Goal: Book appointment/travel/reservation

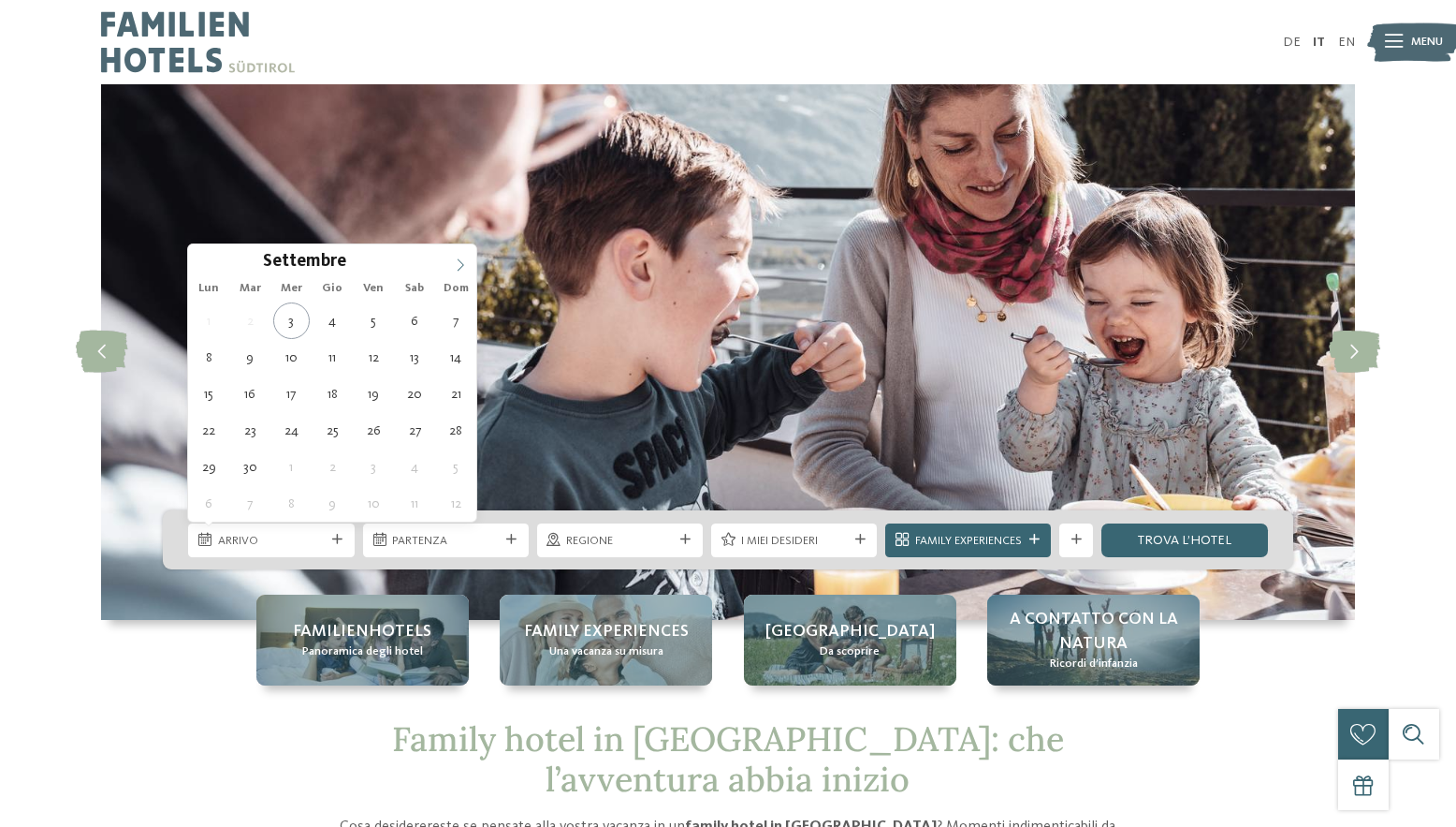
click at [452, 265] on span at bounding box center [460, 259] width 32 height 32
type div "[DATE]"
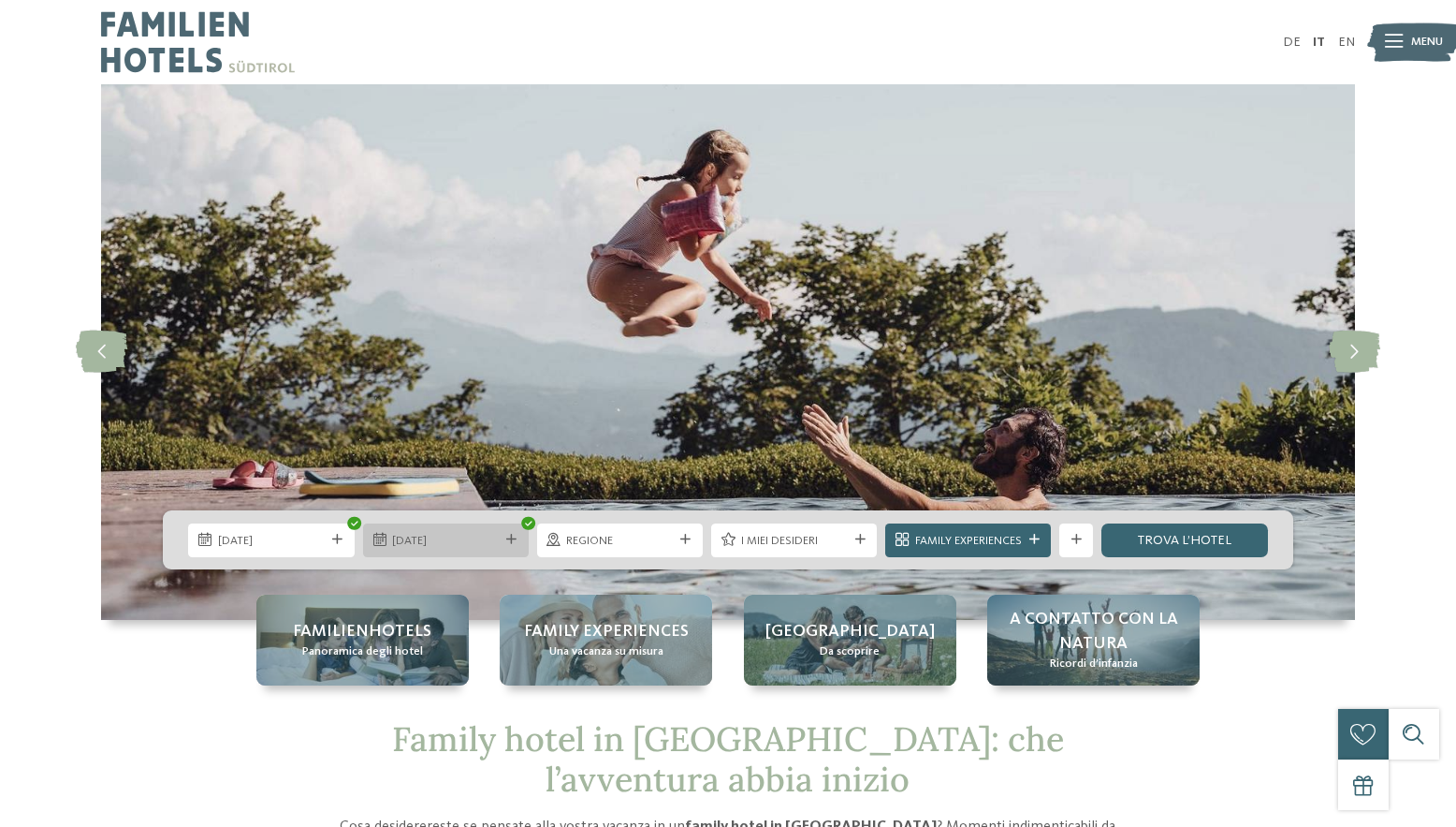
click at [474, 527] on div "[DATE]" at bounding box center [446, 540] width 165 height 34
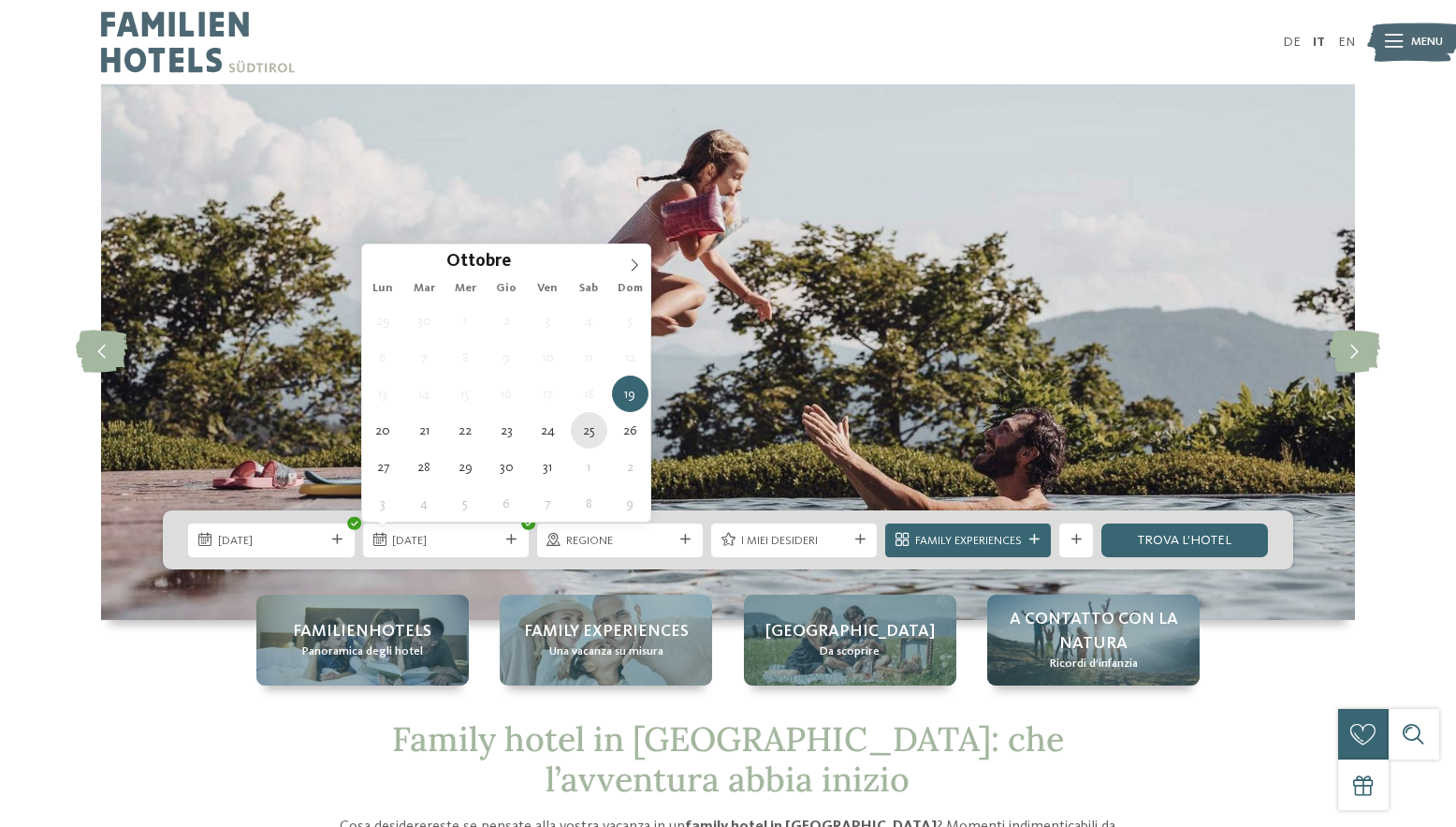
type div "[DATE]"
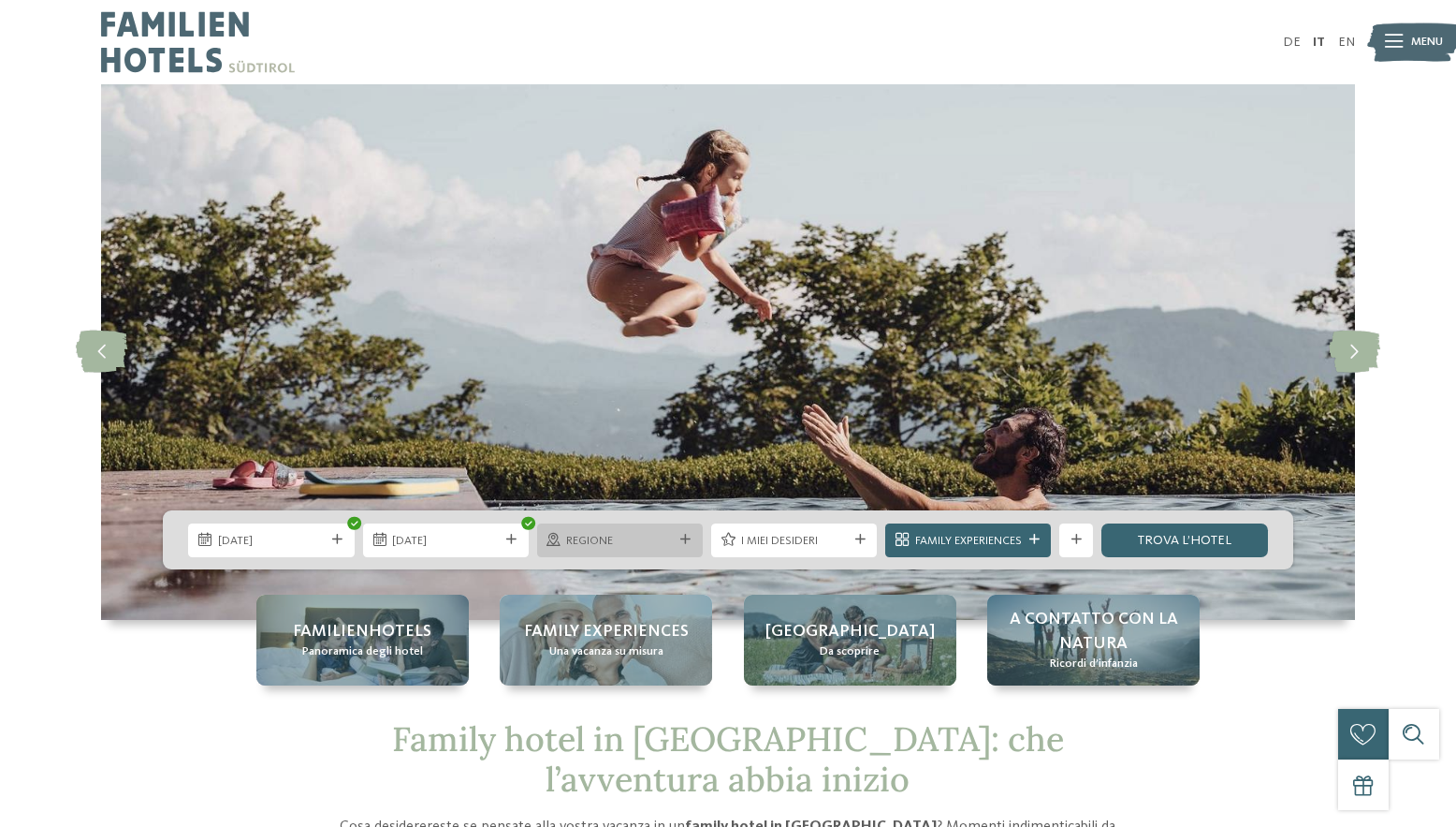
click at [634, 550] on div "Regione" at bounding box center [619, 540] width 165 height 34
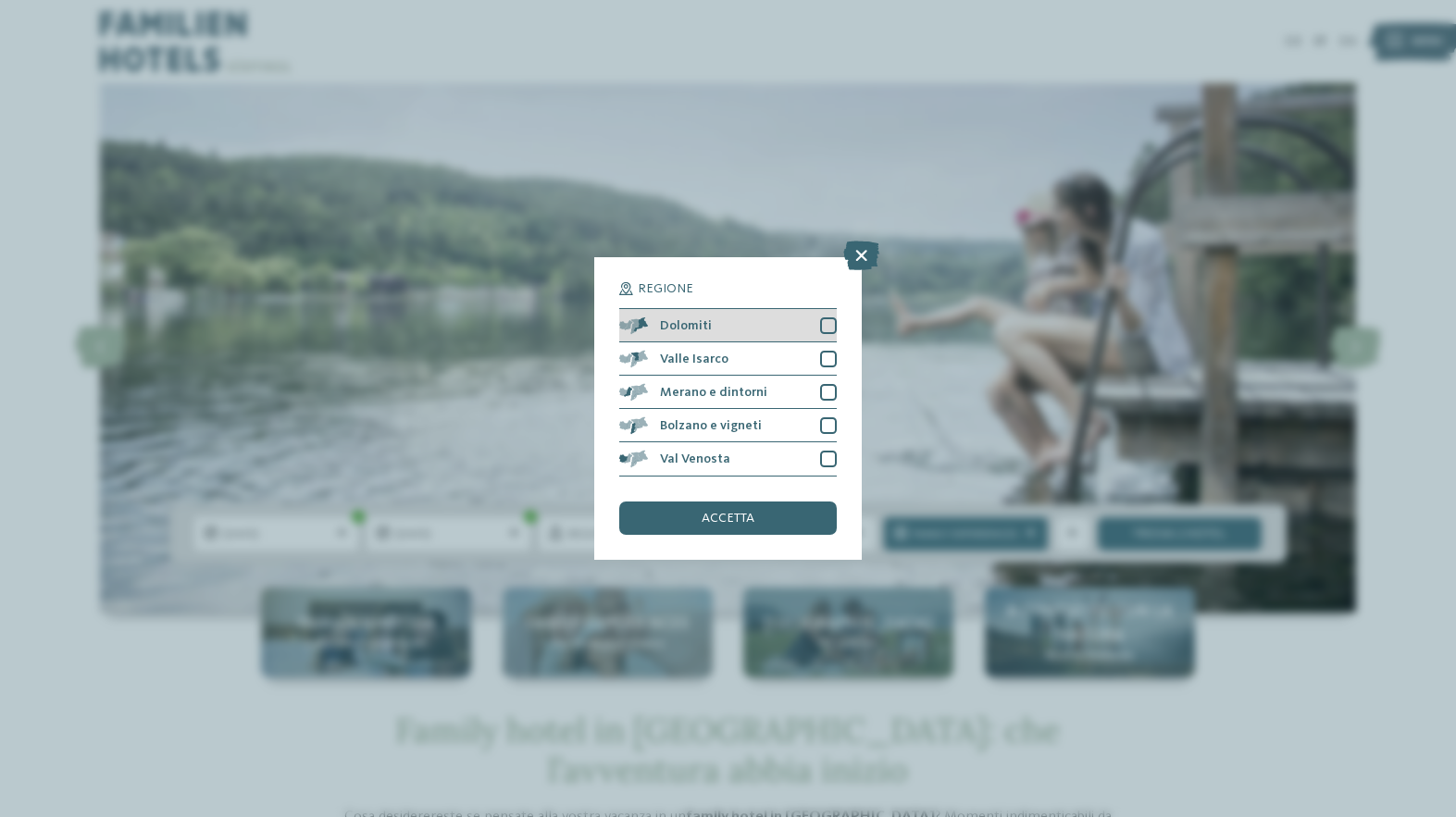
click at [825, 323] on div at bounding box center [829, 326] width 17 height 17
click at [714, 522] on span "accetta" at bounding box center [728, 518] width 53 height 13
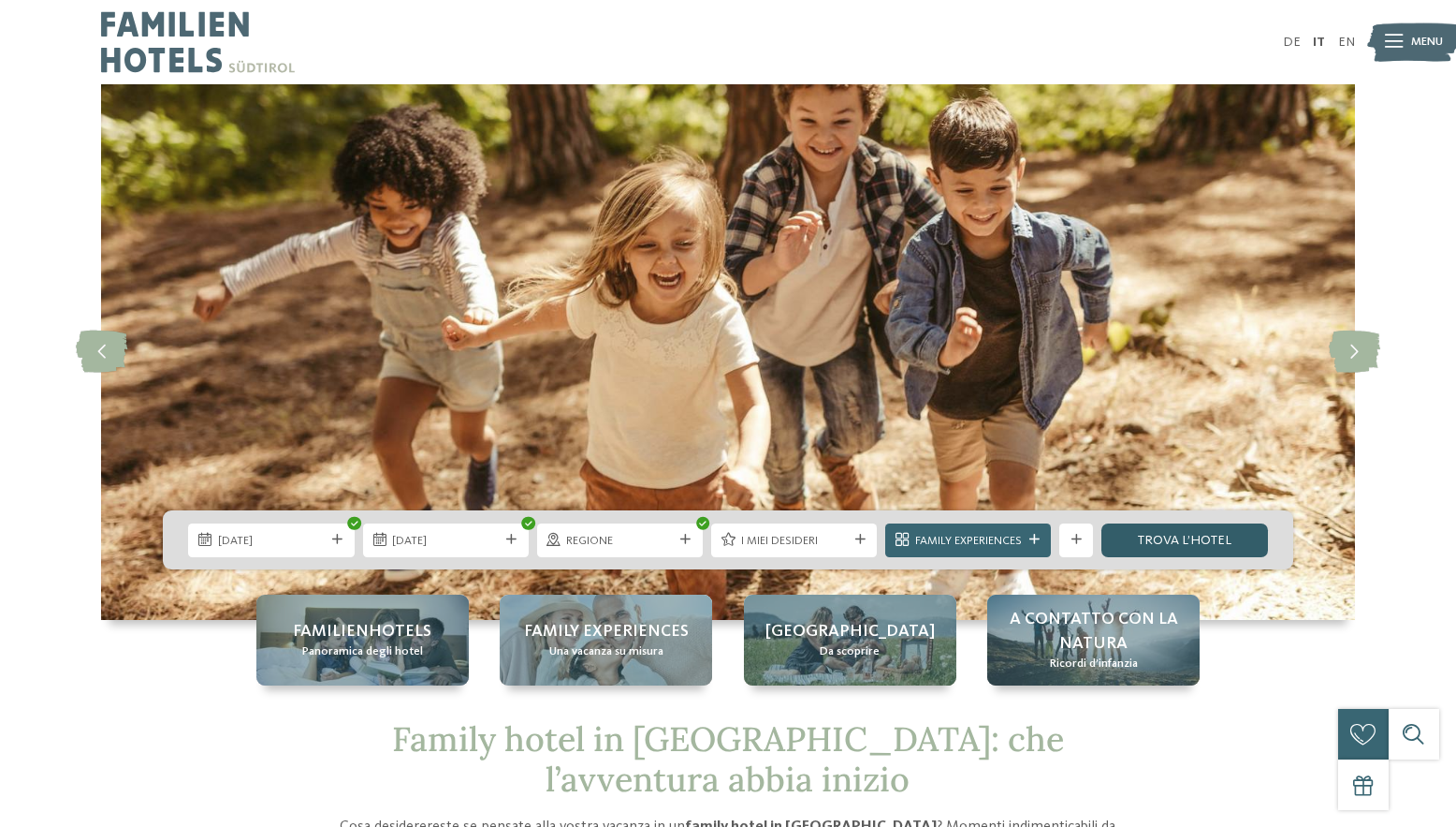
click at [1135, 536] on link "trova l’hotel" at bounding box center [1183, 540] width 165 height 34
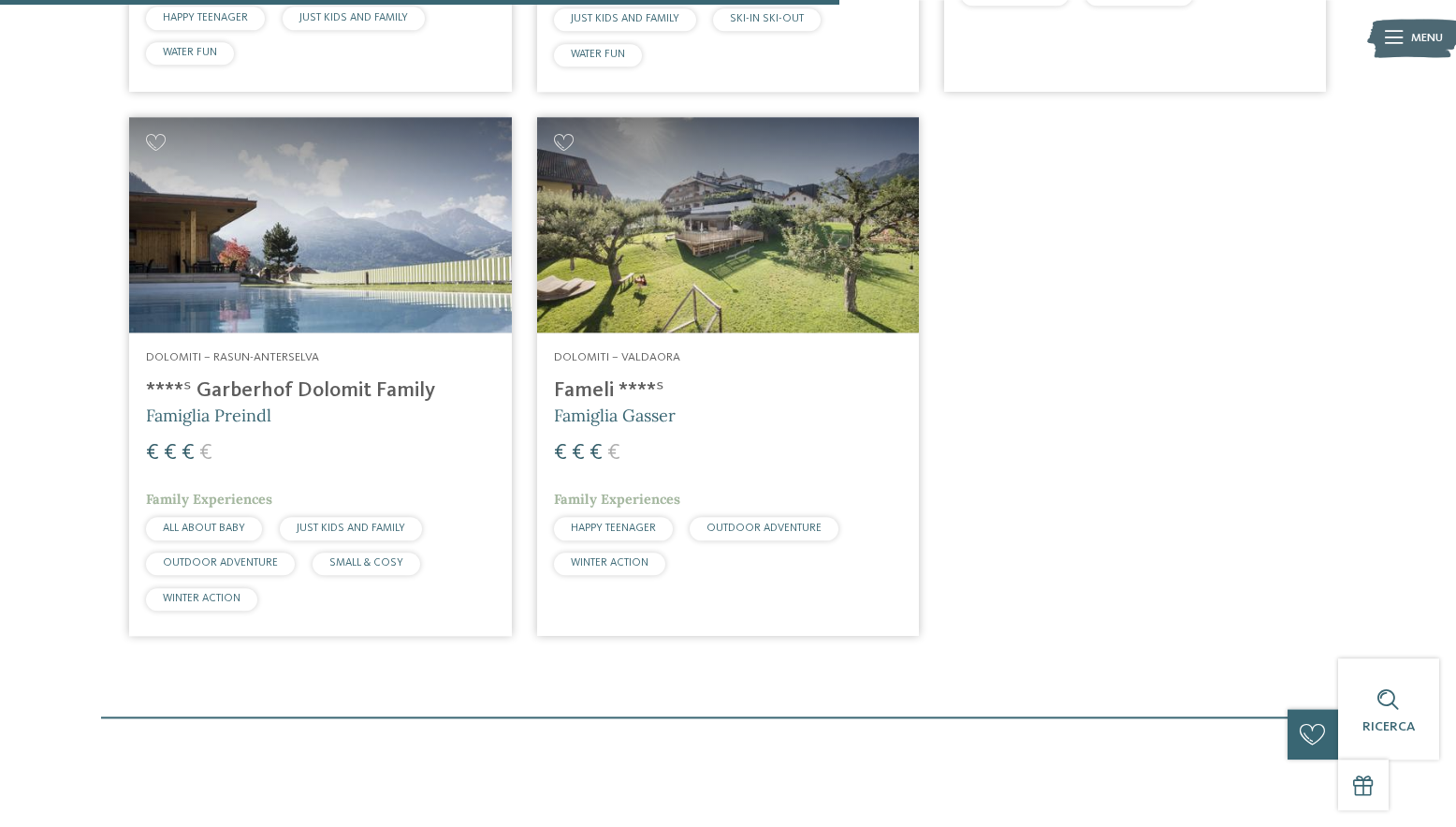
scroll to position [1116, 0]
